Goal: Check status

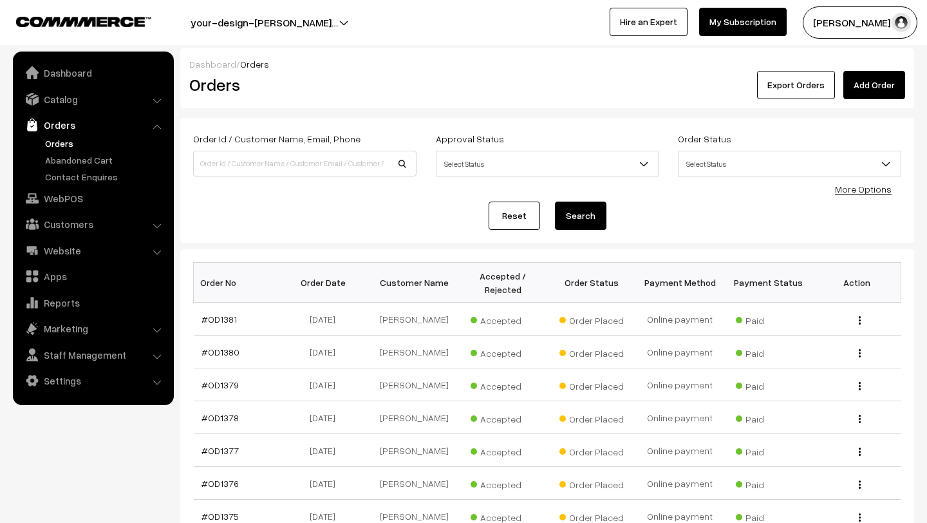
scroll to position [270, 0]
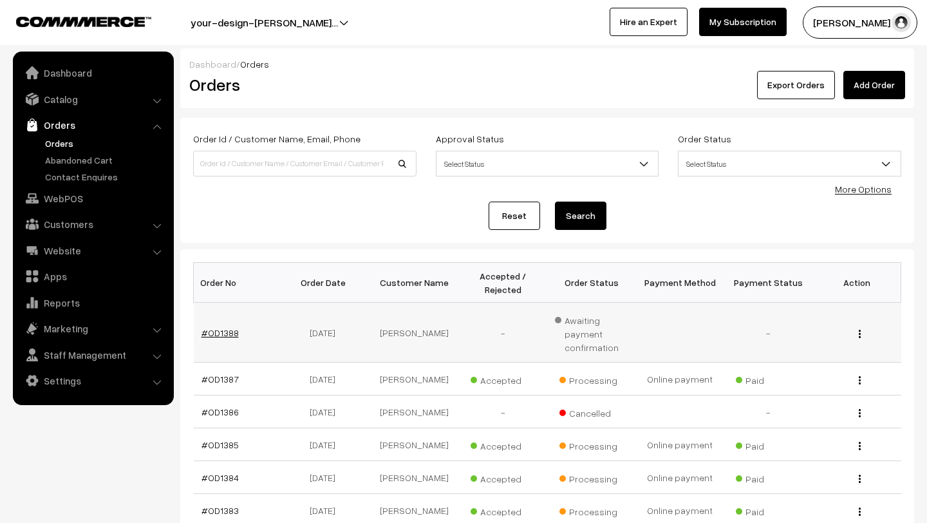
click at [216, 327] on link "#OD1388" at bounding box center [220, 332] width 37 height 11
